Goal: Task Accomplishment & Management: Manage account settings

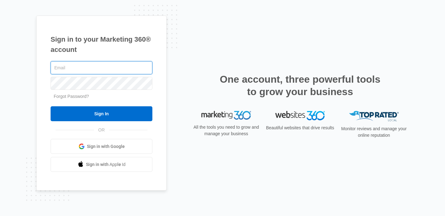
click at [122, 67] on input "text" at bounding box center [102, 67] width 102 height 13
click at [131, 67] on input "text" at bounding box center [102, 67] width 102 height 13
click at [42, 51] on div "Sign in to your Marketing 360® account Forgot Password? Sign In OR Sign in with…" at bounding box center [101, 103] width 130 height 175
click at [66, 66] on input "text" at bounding box center [102, 67] width 102 height 13
type input "[EMAIL_ADDRESS][DOMAIN_NAME]"
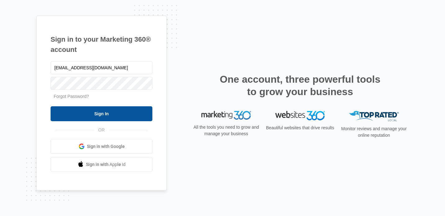
click at [102, 111] on input "Sign In" at bounding box center [102, 113] width 102 height 15
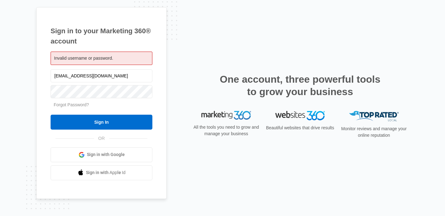
click at [43, 90] on div "Sign in to your Marketing 360® account Invalid username or password. [EMAIL_ADD…" at bounding box center [101, 102] width 130 height 191
